Goal: Task Accomplishment & Management: Manage account settings

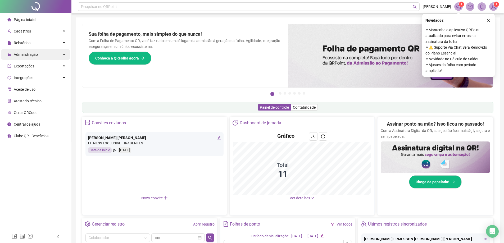
click at [49, 57] on div "Administração" at bounding box center [35, 54] width 69 height 11
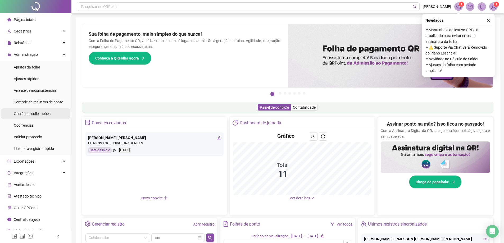
click at [45, 113] on span "Gestão de solicitações" at bounding box center [32, 114] width 37 height 4
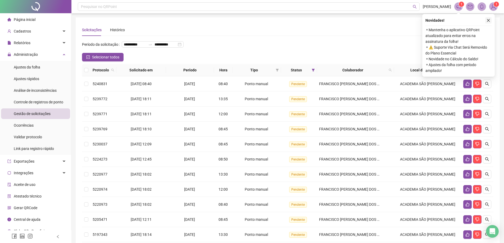
click at [488, 21] on icon "close" at bounding box center [488, 21] width 4 height 4
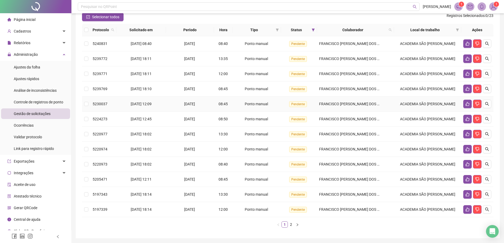
scroll to position [53, 0]
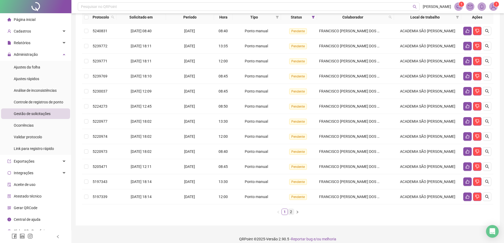
click at [288, 215] on link "2" at bounding box center [291, 212] width 6 height 6
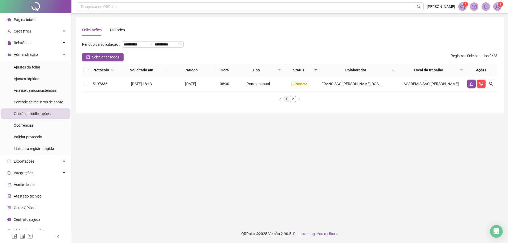
click at [286, 102] on link "1" at bounding box center [287, 99] width 6 height 6
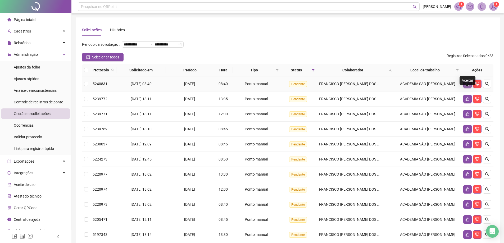
click at [468, 86] on icon "like" at bounding box center [467, 84] width 4 height 4
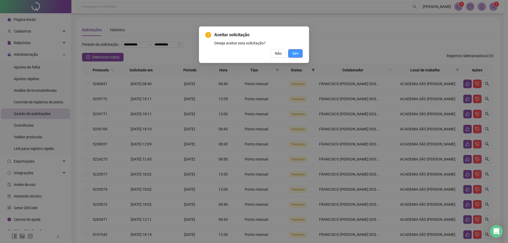
click at [295, 54] on span "Sim" at bounding box center [295, 54] width 6 height 6
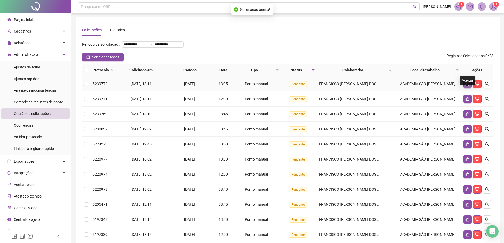
click at [467, 88] on button "button" at bounding box center [467, 84] width 8 height 8
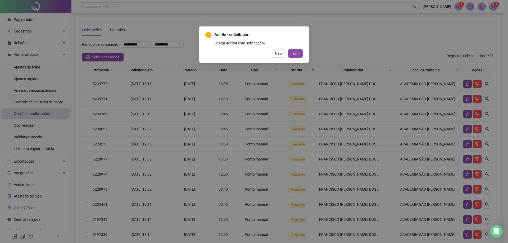
click at [302, 58] on div "Aceitar solicitação Deseja aceitar esta solicitação? Não Sim" at bounding box center [254, 44] width 110 height 37
click at [298, 53] on button "Sim" at bounding box center [295, 53] width 15 height 8
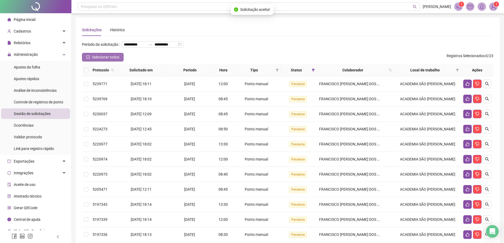
click at [117, 60] on span "Selecionar todos" at bounding box center [105, 57] width 27 height 6
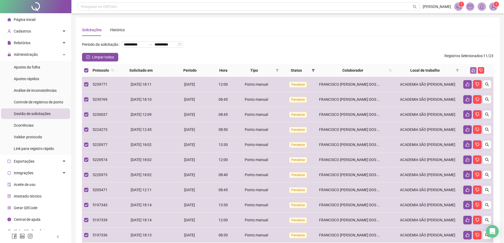
click at [472, 72] on icon "like" at bounding box center [473, 70] width 3 height 3
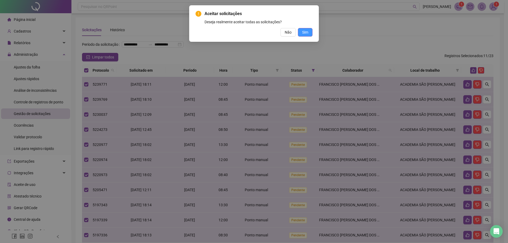
click at [309, 33] on button "Sim" at bounding box center [305, 32] width 15 height 8
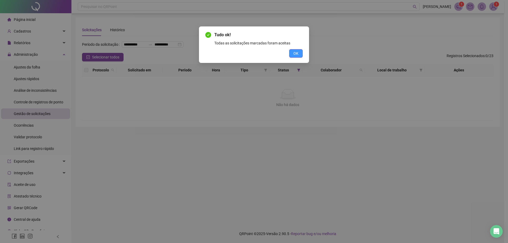
click at [294, 53] on span "OK" at bounding box center [295, 54] width 5 height 6
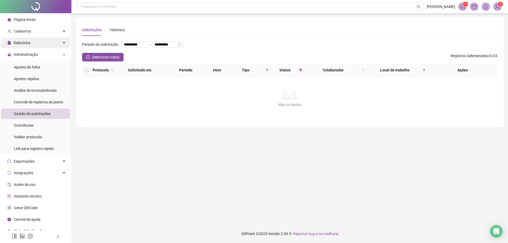
click at [45, 42] on div "Relatórios" at bounding box center [35, 43] width 69 height 11
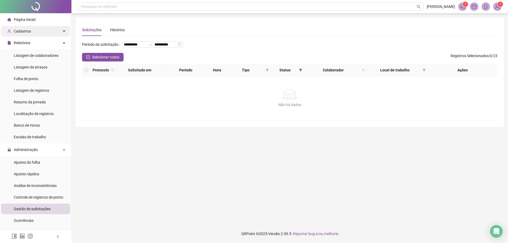
click at [47, 29] on div "Cadastros" at bounding box center [35, 31] width 69 height 11
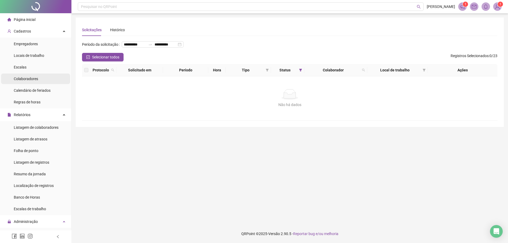
click at [41, 80] on li "Colaboradores" at bounding box center [35, 79] width 69 height 11
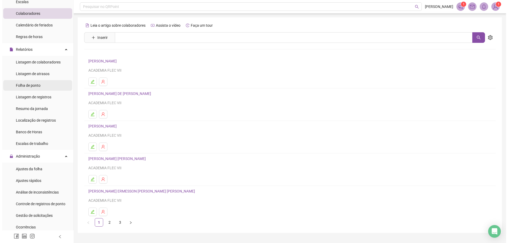
scroll to position [79, 0]
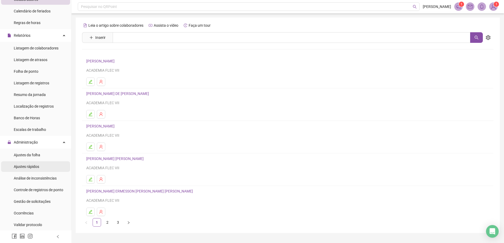
click at [42, 171] on li "Ajustes rápidos" at bounding box center [35, 166] width 69 height 11
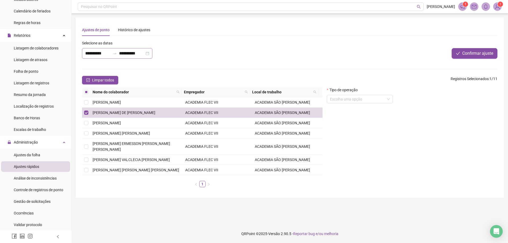
click at [152, 53] on div "**********" at bounding box center [117, 53] width 70 height 11
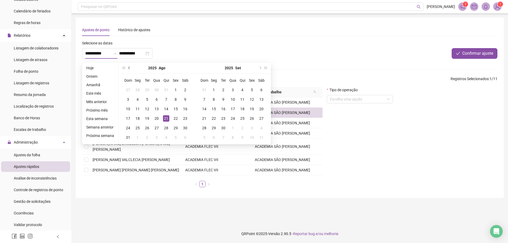
click at [126, 69] on button "prev-year" at bounding box center [129, 68] width 6 height 11
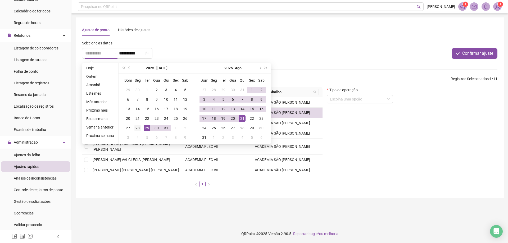
type input "**********"
click at [138, 130] on div "28" at bounding box center [137, 128] width 6 height 6
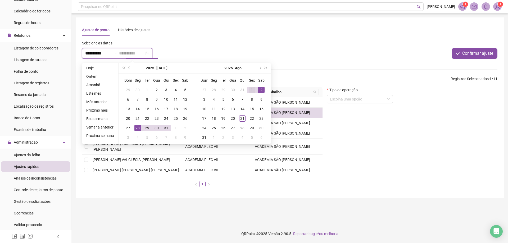
type input "**********"
click at [250, 92] on div "1" at bounding box center [252, 90] width 6 height 6
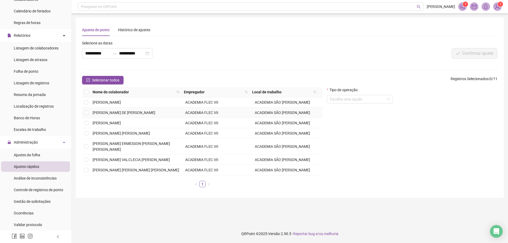
click at [89, 115] on td at bounding box center [86, 113] width 8 height 10
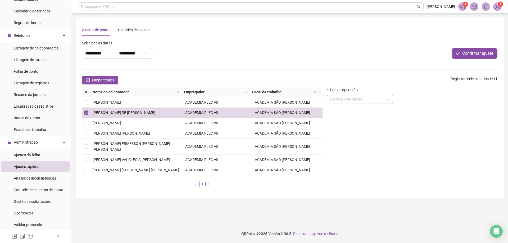
click at [352, 102] on input "search" at bounding box center [357, 99] width 55 height 8
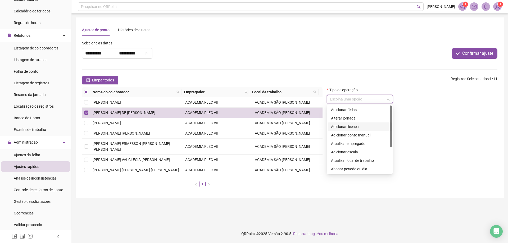
click at [353, 128] on div "Adicionar licença" at bounding box center [360, 127] width 58 height 6
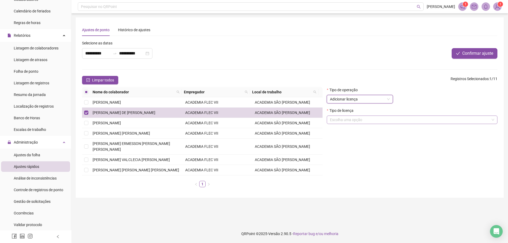
click at [352, 121] on input "search" at bounding box center [410, 120] width 160 height 8
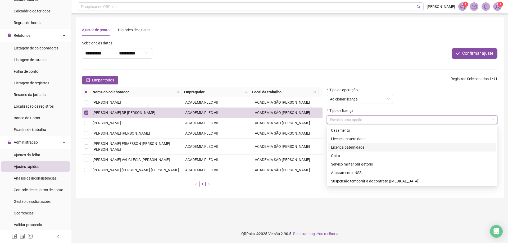
click at [364, 149] on div "Licença paternidade" at bounding box center [412, 147] width 162 height 6
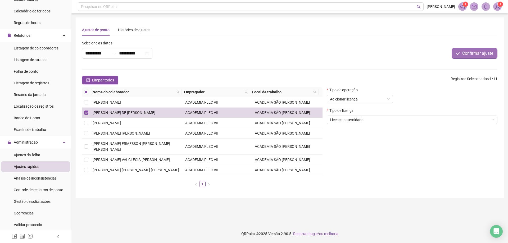
click at [469, 54] on span "Confirmar ajuste" at bounding box center [477, 53] width 31 height 6
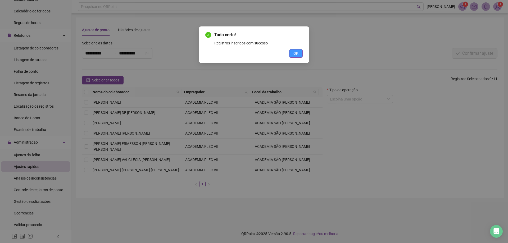
click at [298, 54] on button "OK" at bounding box center [295, 53] width 13 height 8
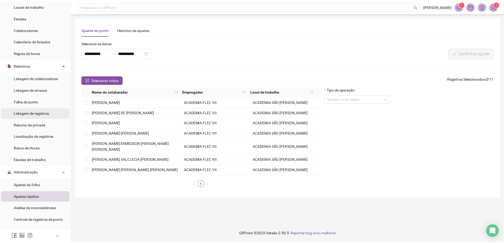
scroll to position [53, 0]
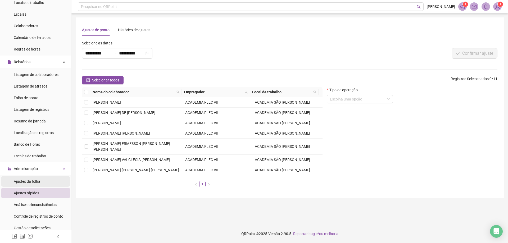
click at [17, 179] on div "Ajustes da folha" at bounding box center [27, 181] width 26 height 11
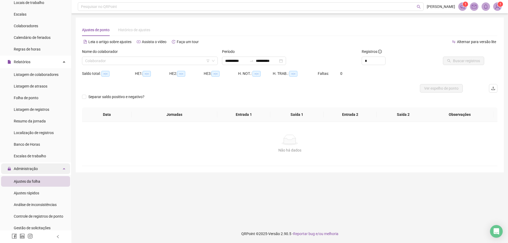
type input "**********"
click at [125, 62] on input "search" at bounding box center [147, 61] width 125 height 8
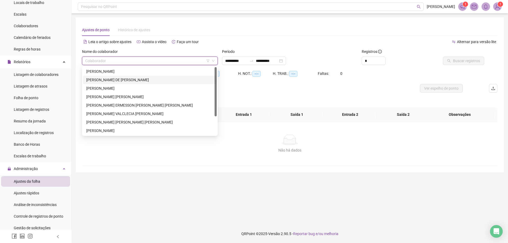
click at [123, 79] on div "[PERSON_NAME] DE [PERSON_NAME]" at bounding box center [149, 80] width 127 height 6
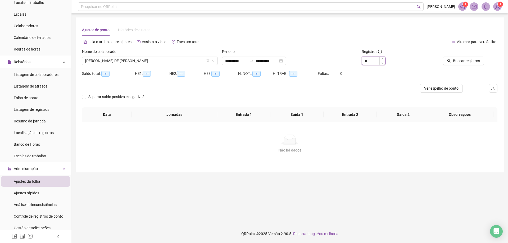
click at [366, 62] on input "*" at bounding box center [373, 61] width 23 height 8
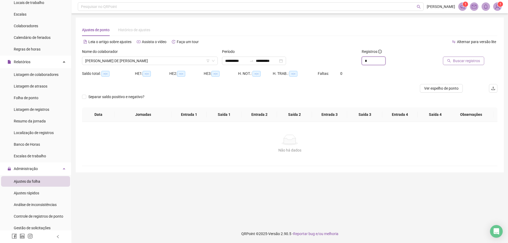
type input "*"
click at [477, 59] on span "Buscar registros" at bounding box center [466, 61] width 27 height 6
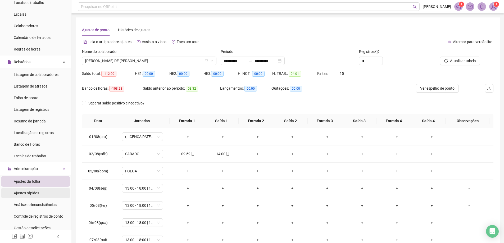
click at [42, 195] on li "Ajustes rápidos" at bounding box center [35, 193] width 69 height 11
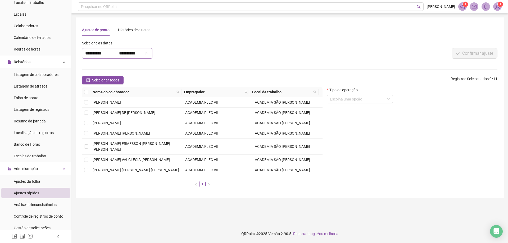
click at [116, 53] on icon "swap-right" at bounding box center [114, 53] width 3 height 1
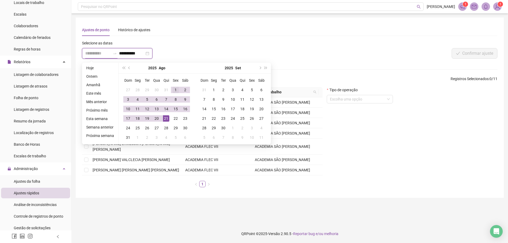
type input "**********"
click at [175, 88] on div "1" at bounding box center [175, 90] width 6 height 6
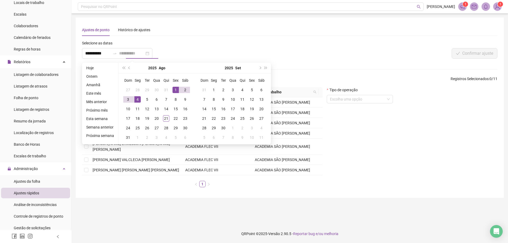
click at [139, 98] on div "4" at bounding box center [137, 99] width 6 height 6
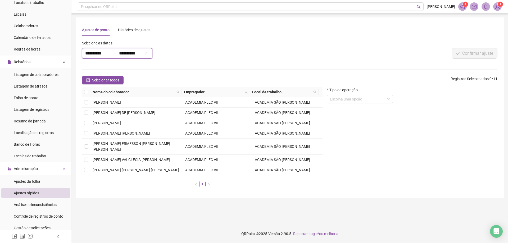
click at [133, 52] on input "**********" at bounding box center [131, 53] width 25 height 6
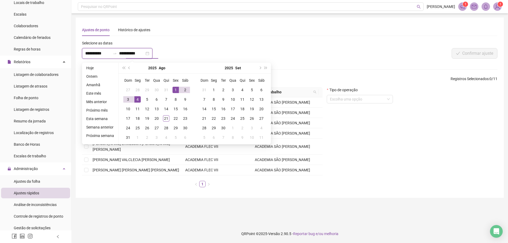
type input "**********"
click at [136, 102] on div "4" at bounding box center [137, 99] width 6 height 6
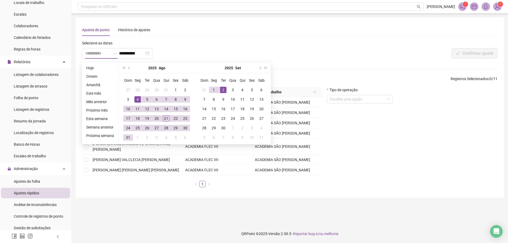
click at [221, 88] on div "2" at bounding box center [223, 90] width 6 height 6
type input "**********"
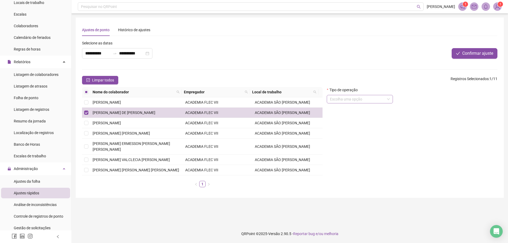
click at [353, 101] on input "search" at bounding box center [357, 99] width 55 height 8
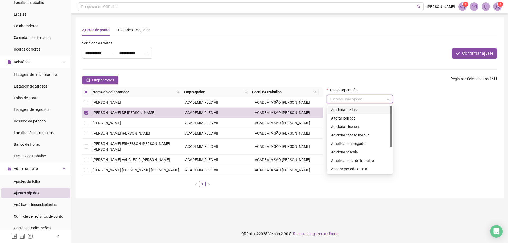
click at [353, 109] on div "Adicionar férias" at bounding box center [360, 110] width 58 height 6
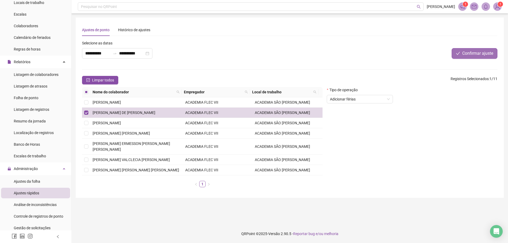
click at [471, 51] on span "Confirmar ajuste" at bounding box center [477, 53] width 31 height 6
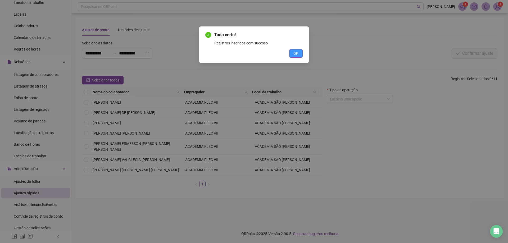
click at [298, 52] on span "OK" at bounding box center [295, 54] width 5 height 6
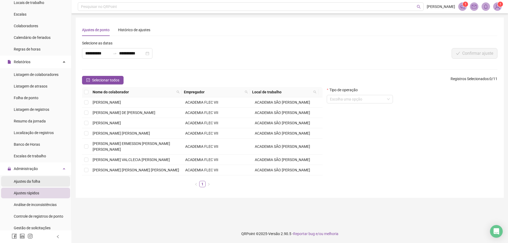
click at [42, 178] on li "Ajustes da folha" at bounding box center [35, 181] width 69 height 11
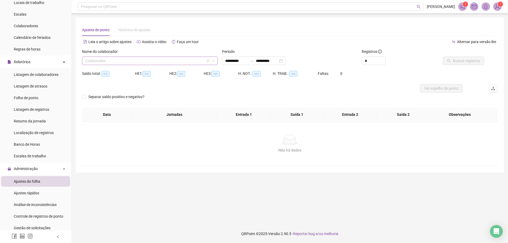
type input "**********"
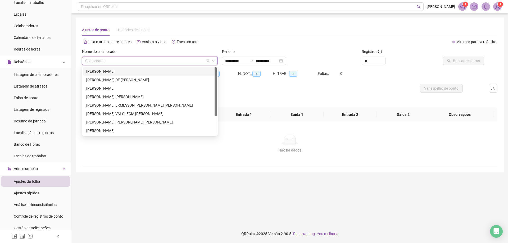
click at [169, 58] on input "search" at bounding box center [147, 61] width 125 height 8
click at [122, 79] on div "[PERSON_NAME] DE [PERSON_NAME]" at bounding box center [149, 80] width 127 height 6
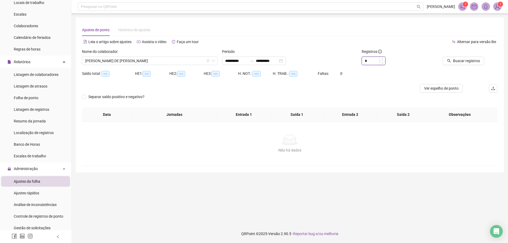
click at [374, 63] on input "*" at bounding box center [373, 61] width 23 height 8
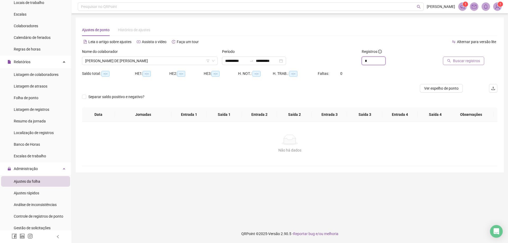
type input "*"
click at [466, 62] on span "Buscar registros" at bounding box center [466, 61] width 27 height 6
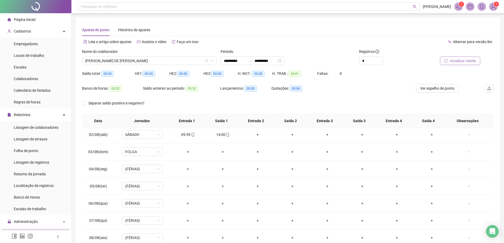
click at [37, 20] on li "Página inicial" at bounding box center [35, 19] width 69 height 11
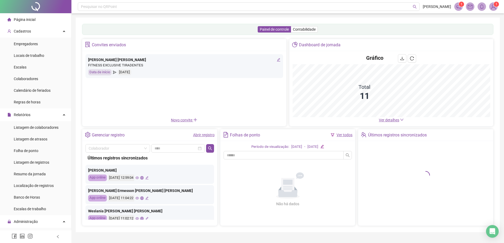
click at [492, 7] on img at bounding box center [493, 7] width 8 height 8
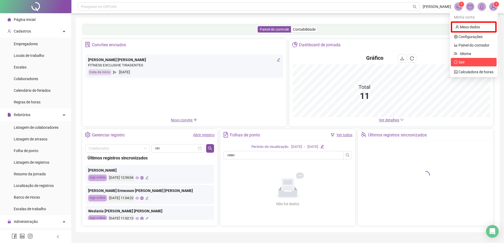
click at [467, 62] on span "Sair" at bounding box center [473, 62] width 39 height 6
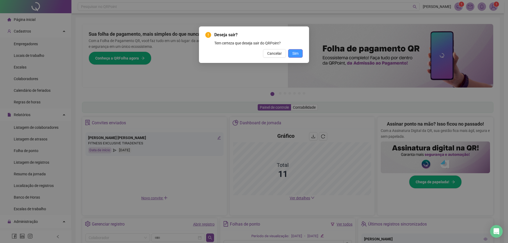
click at [300, 54] on button "Sim" at bounding box center [295, 53] width 15 height 8
